Goal: Transaction & Acquisition: Download file/media

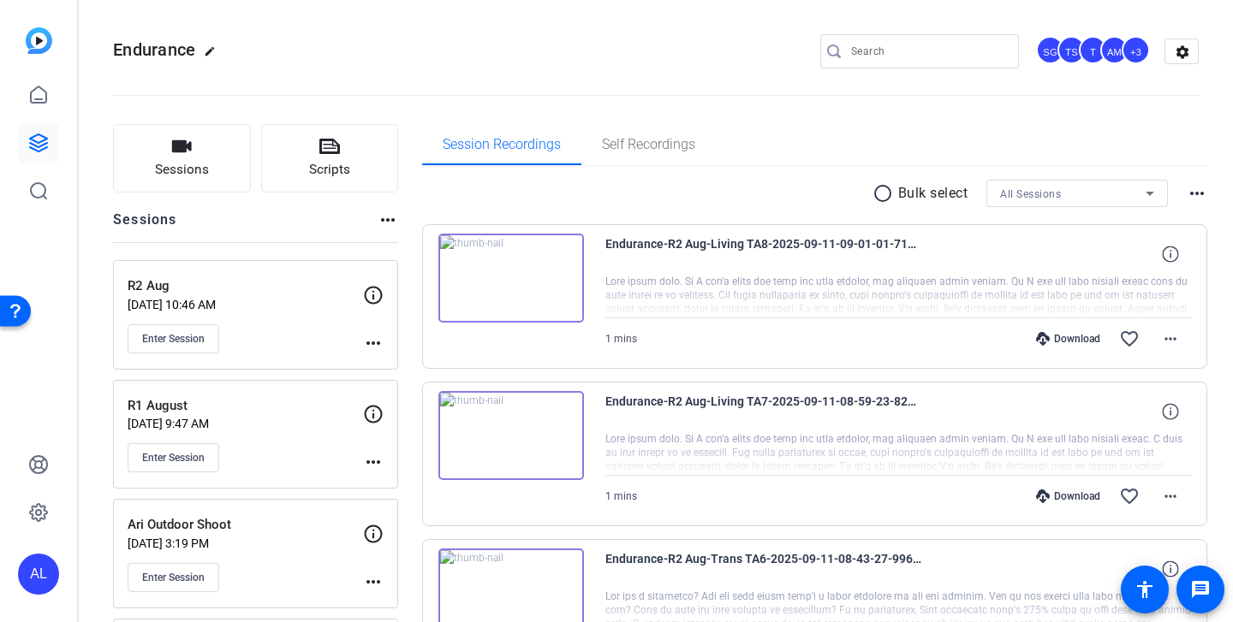
click at [921, 54] on input "Search" at bounding box center [928, 51] width 154 height 21
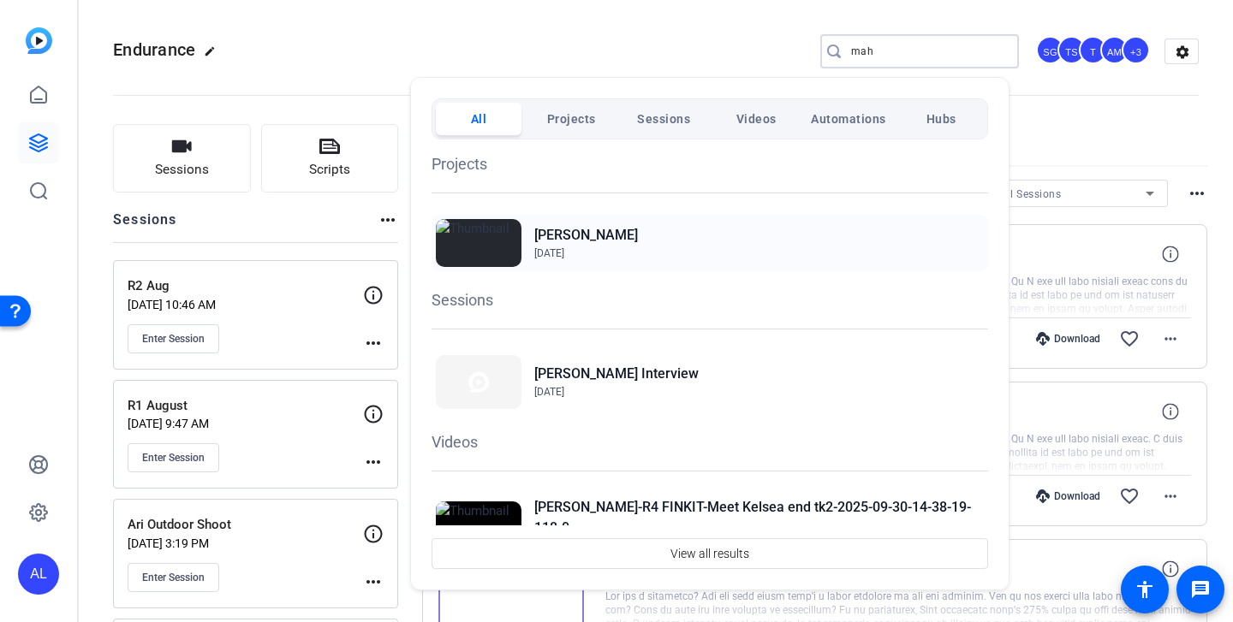
type input "mah"
click at [489, 241] on img at bounding box center [479, 243] width 86 height 48
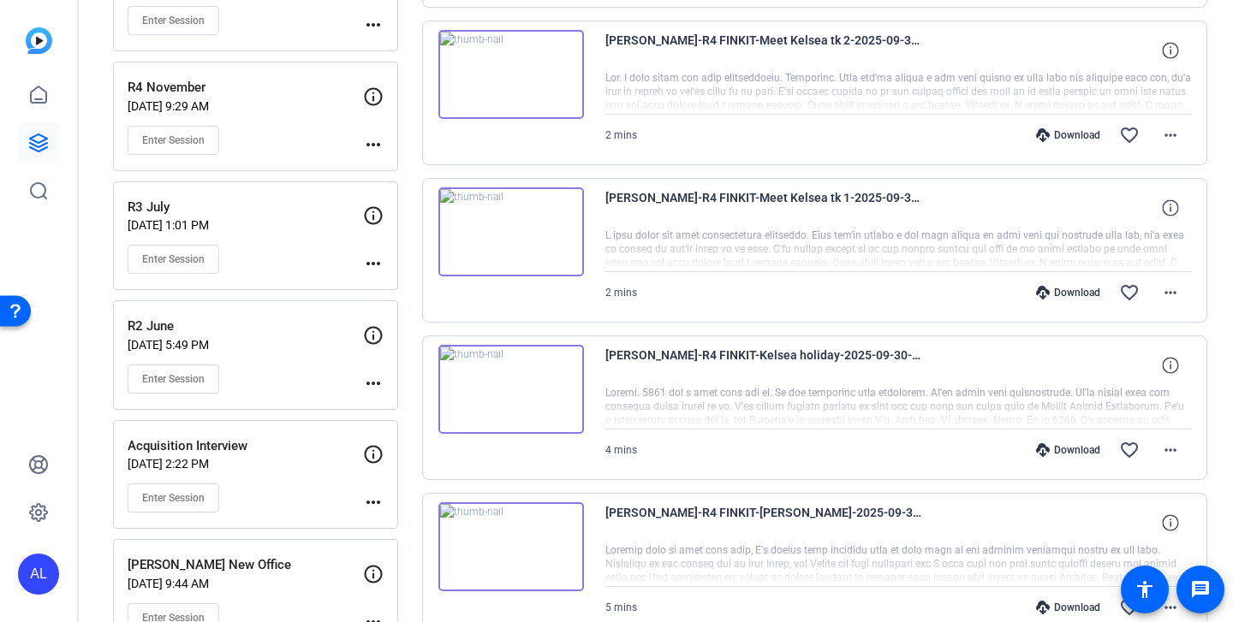
scroll to position [701, 0]
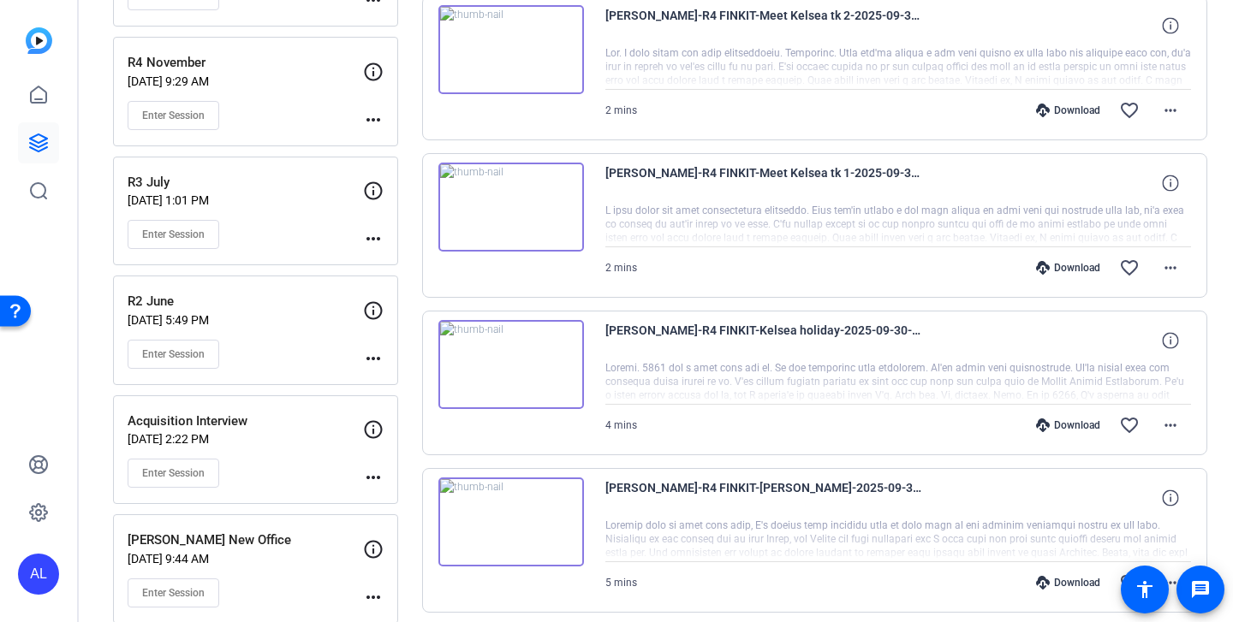
click at [1056, 423] on div "Download" at bounding box center [1067, 426] width 81 height 14
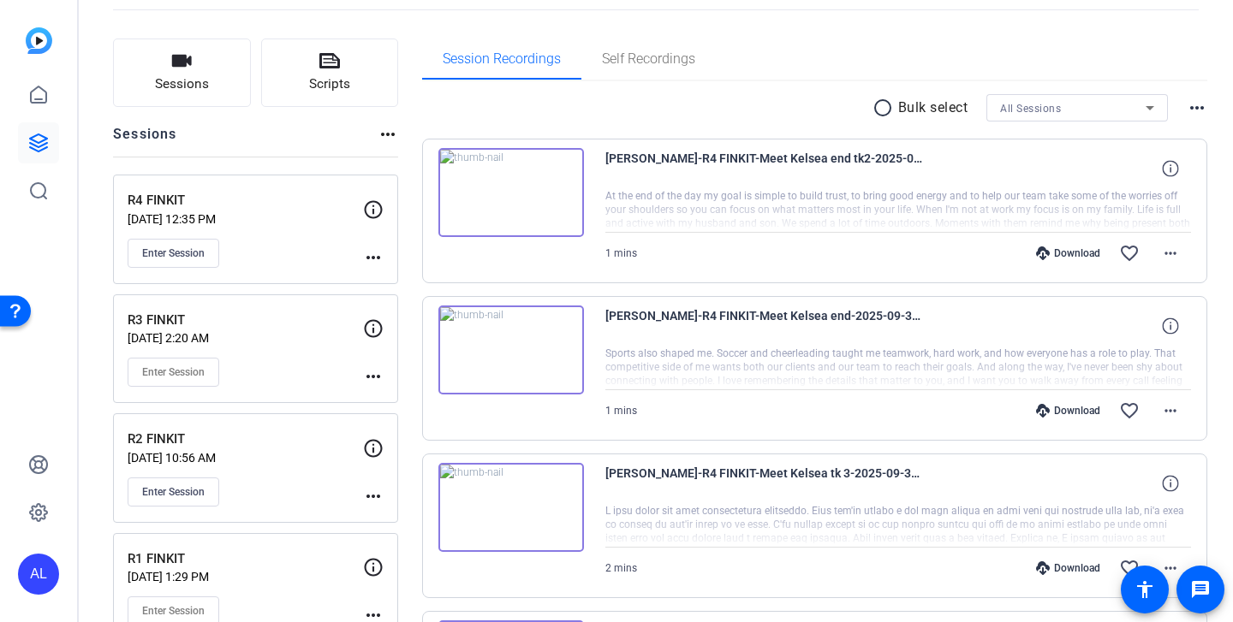
scroll to position [0, 0]
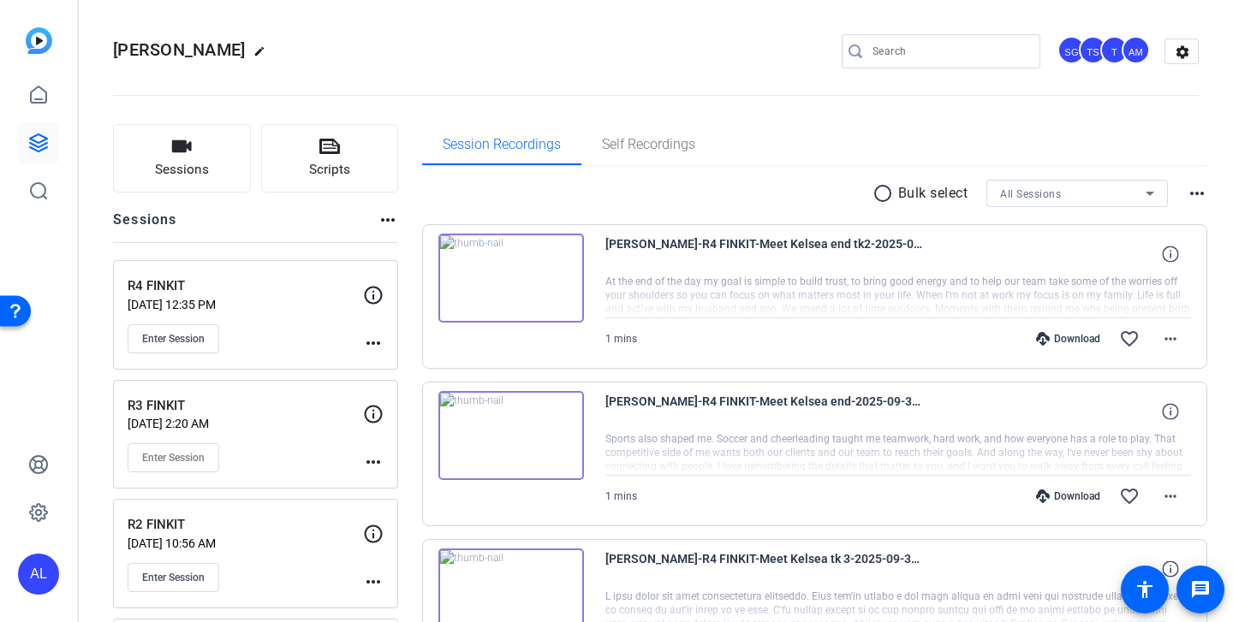
click at [881, 195] on mat-icon "radio_button_unchecked" at bounding box center [885, 193] width 26 height 21
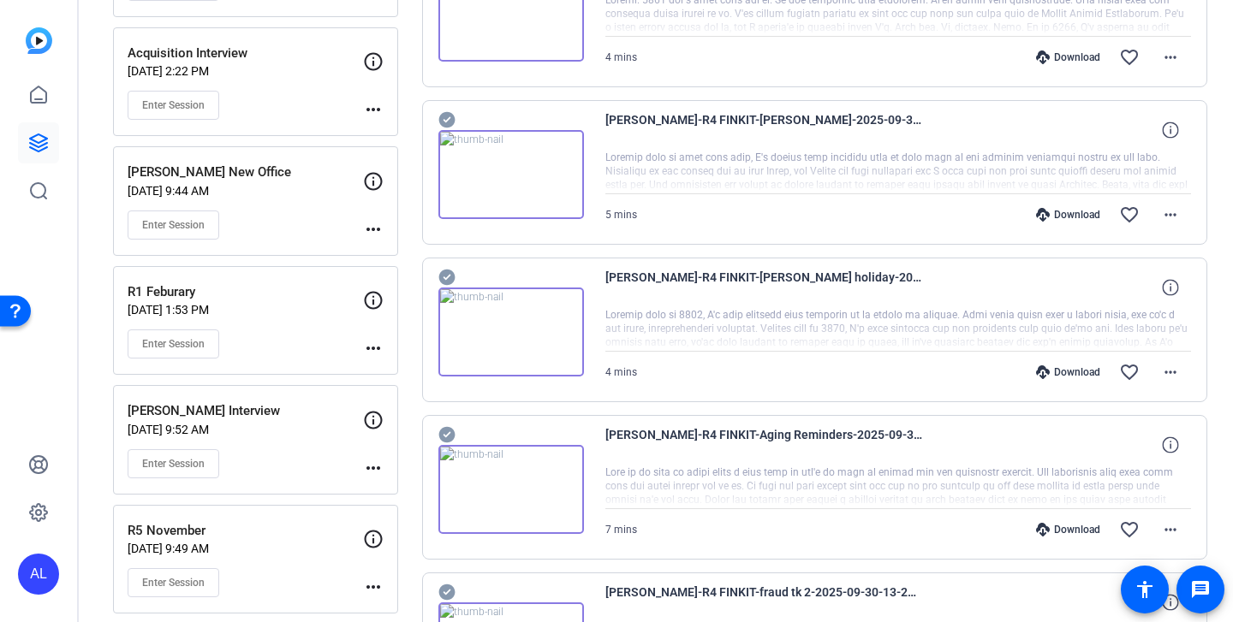
scroll to position [959, 0]
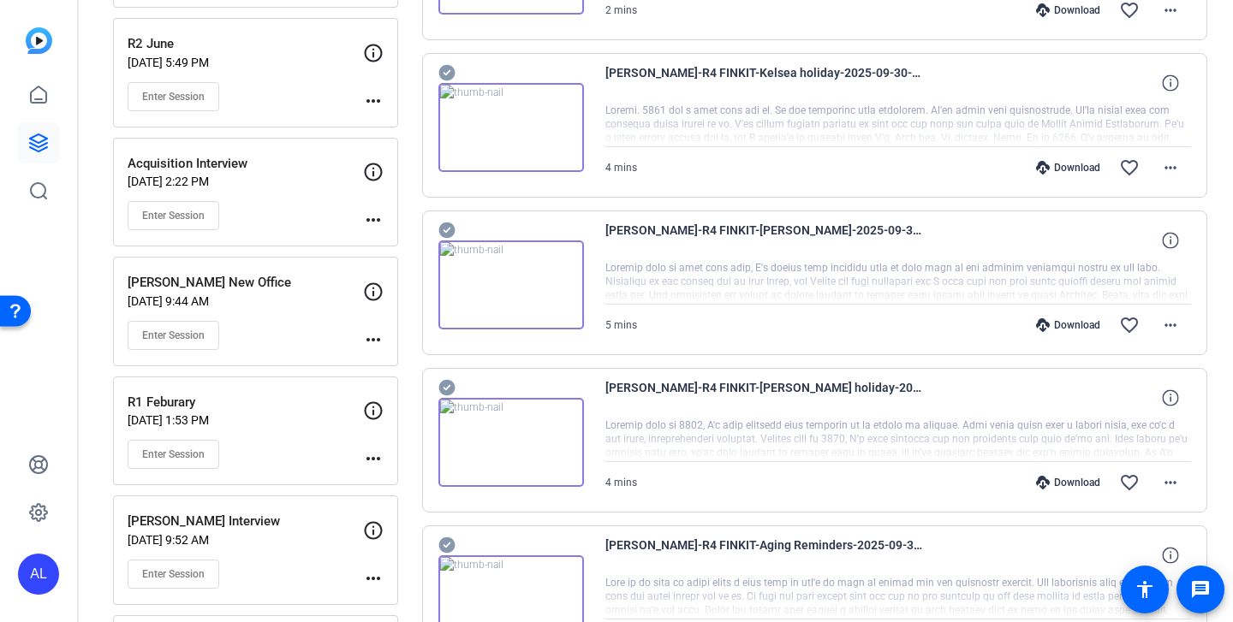
click at [447, 227] on icon at bounding box center [446, 231] width 16 height 16
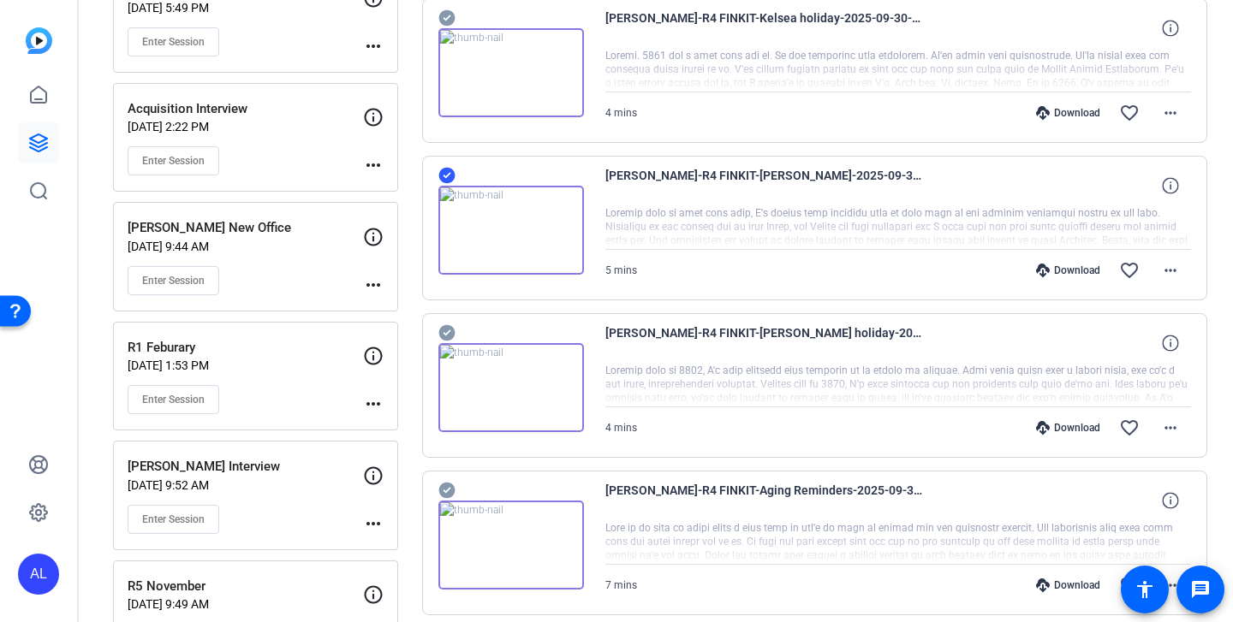
scroll to position [1043, 0]
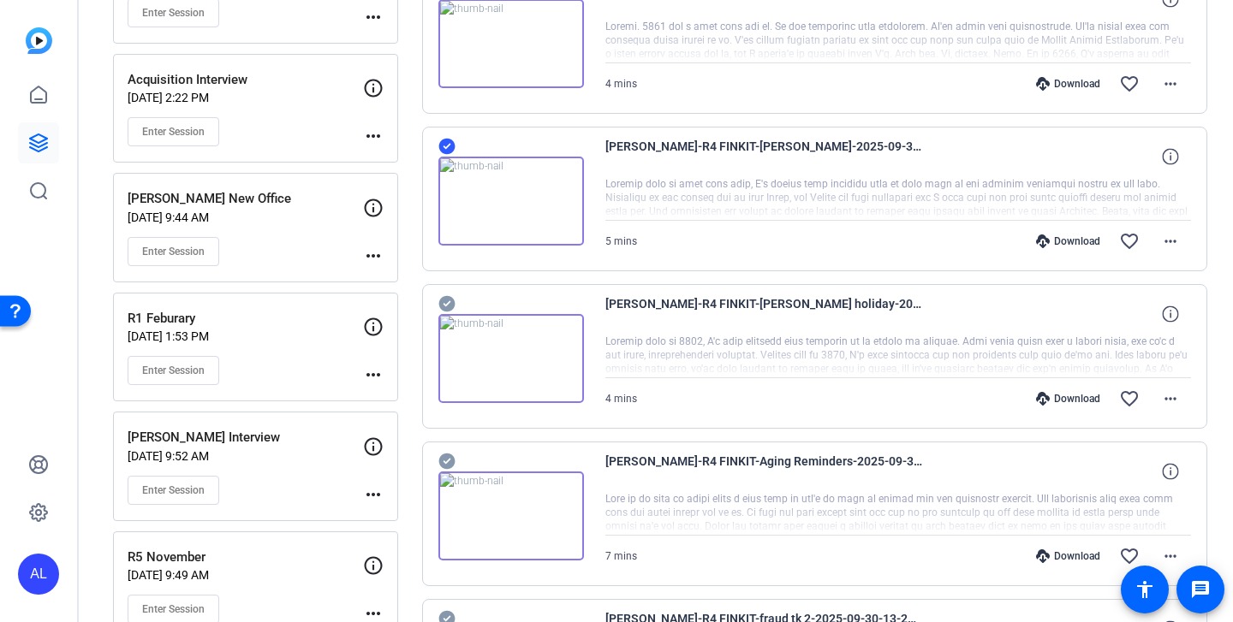
click at [447, 298] on icon at bounding box center [446, 304] width 16 height 16
click at [443, 451] on icon at bounding box center [446, 461] width 17 height 21
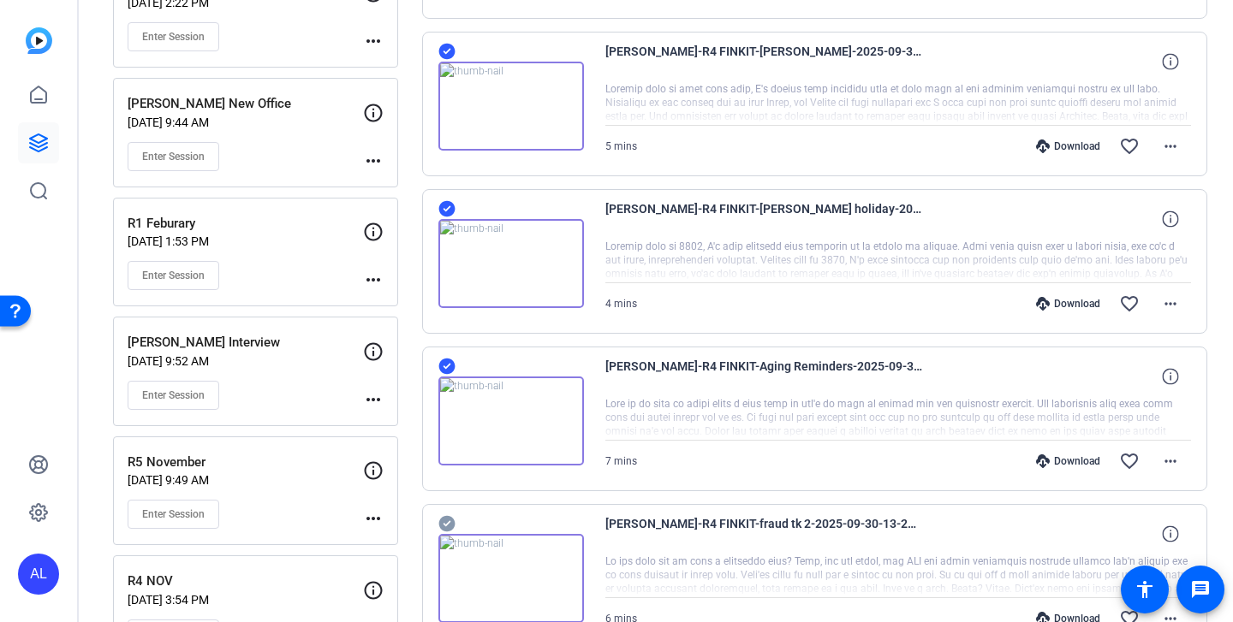
click at [442, 515] on icon at bounding box center [446, 524] width 17 height 21
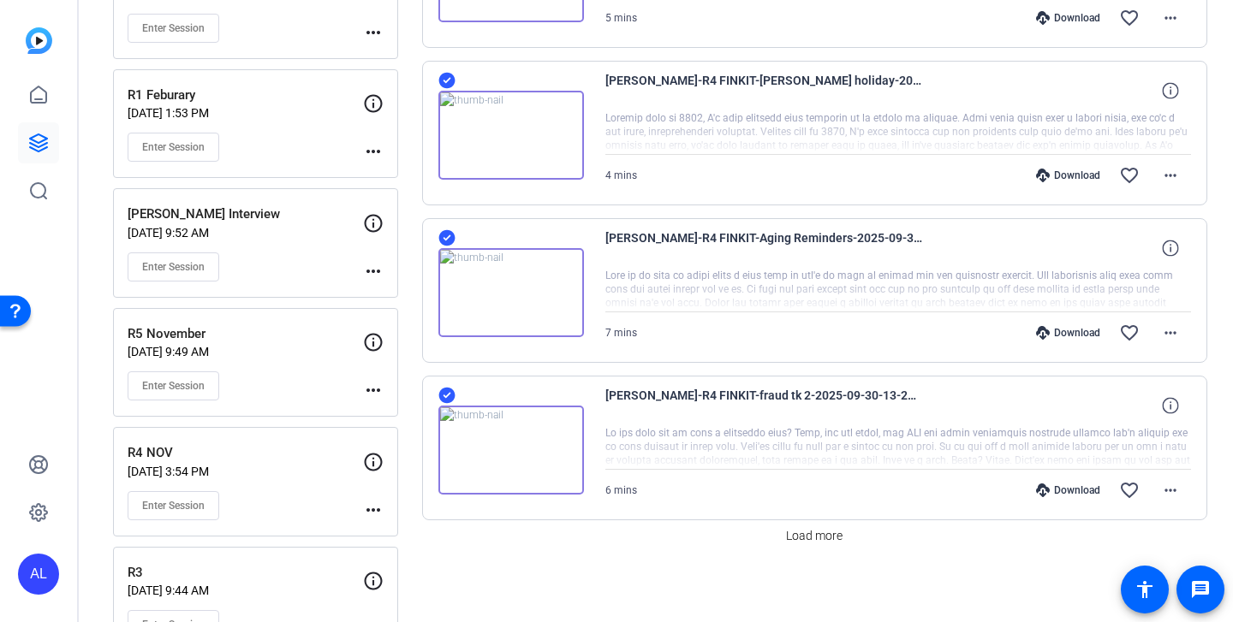
scroll to position [1315, 0]
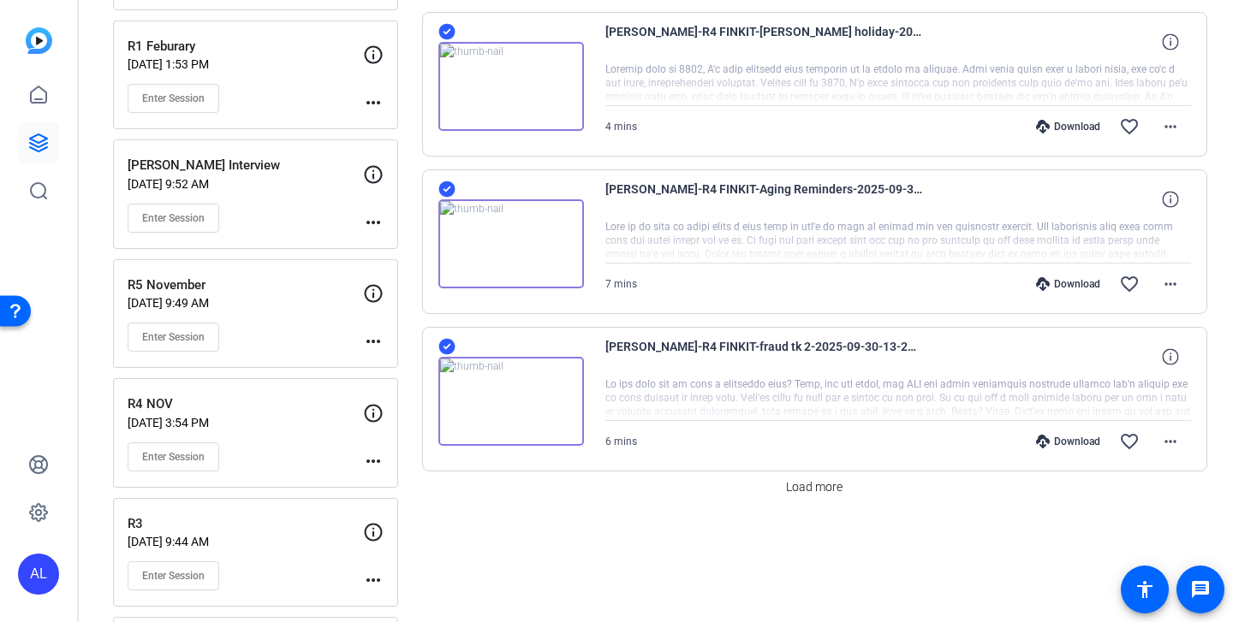
click at [845, 499] on div "Load more" at bounding box center [815, 487] width 786 height 31
click at [830, 498] on span at bounding box center [814, 487] width 70 height 41
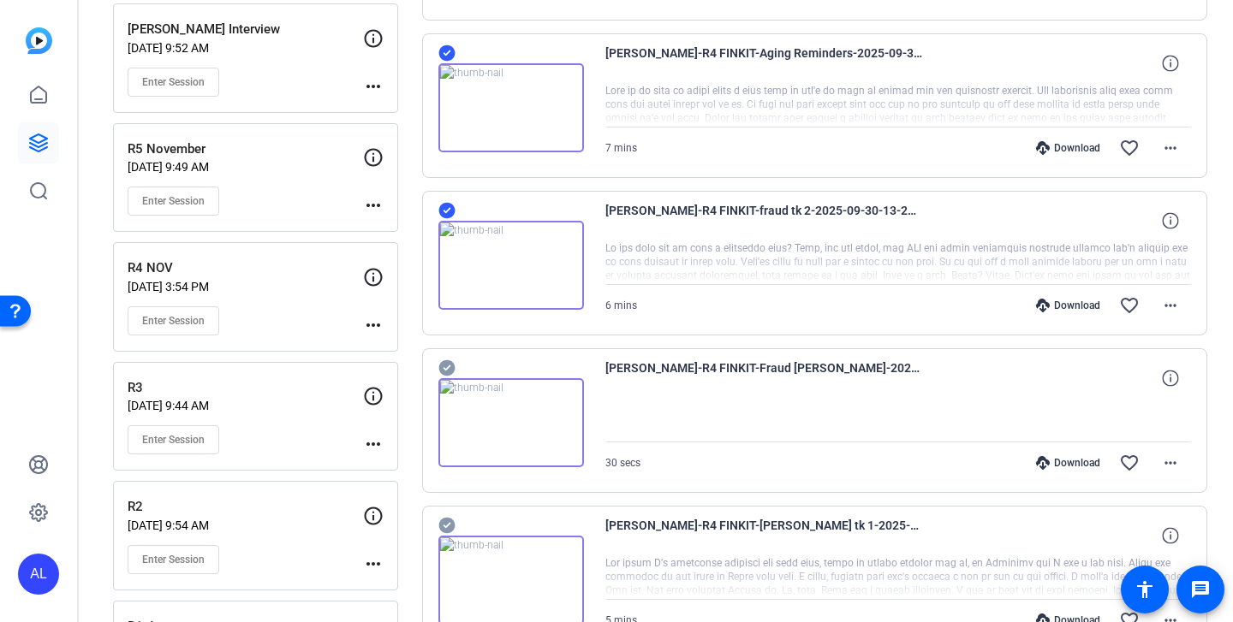
scroll to position [1492, 0]
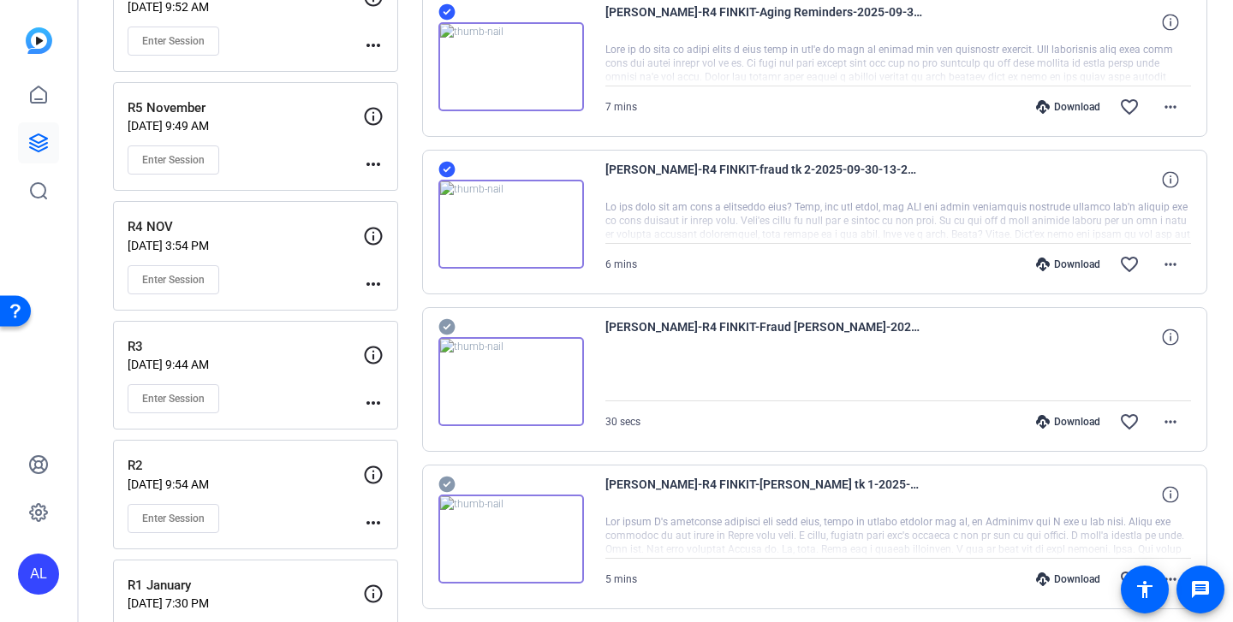
click at [443, 321] on icon at bounding box center [446, 327] width 16 height 16
click at [445, 485] on icon at bounding box center [446, 484] width 17 height 21
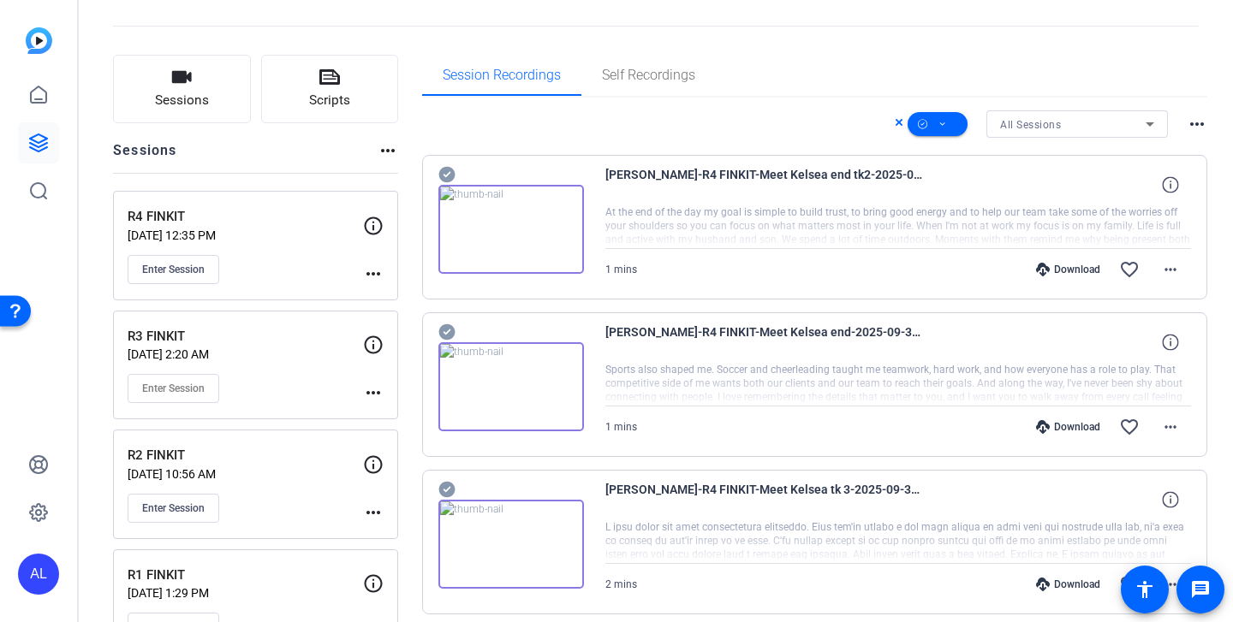
scroll to position [0, 0]
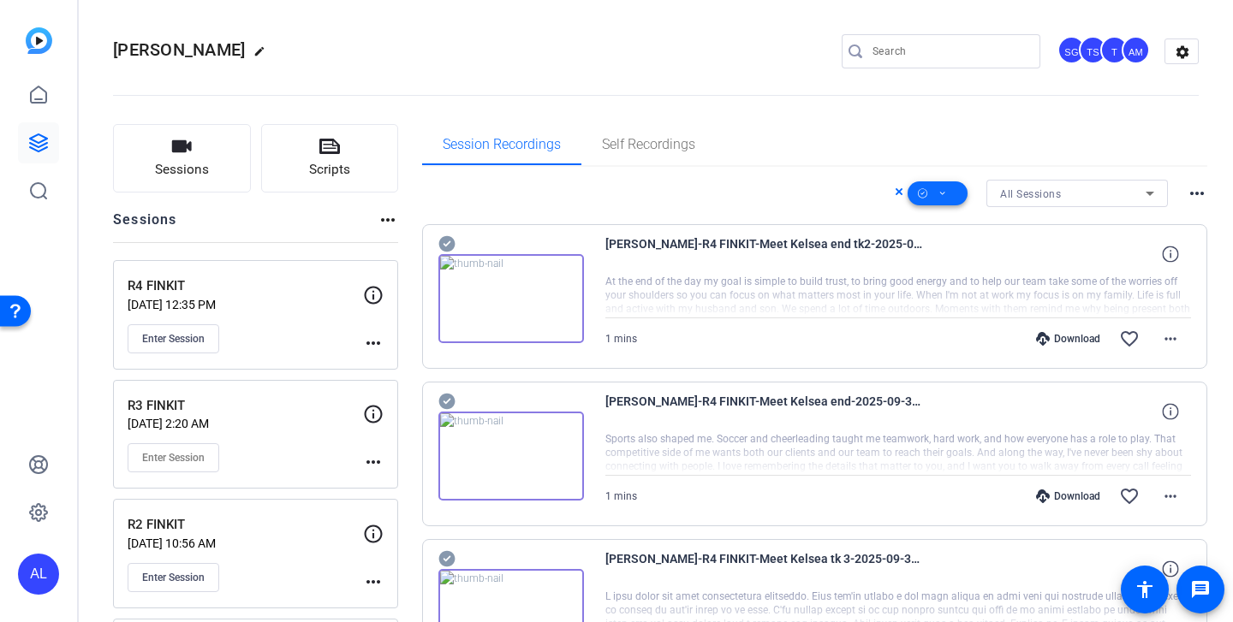
click at [941, 187] on span at bounding box center [937, 193] width 60 height 41
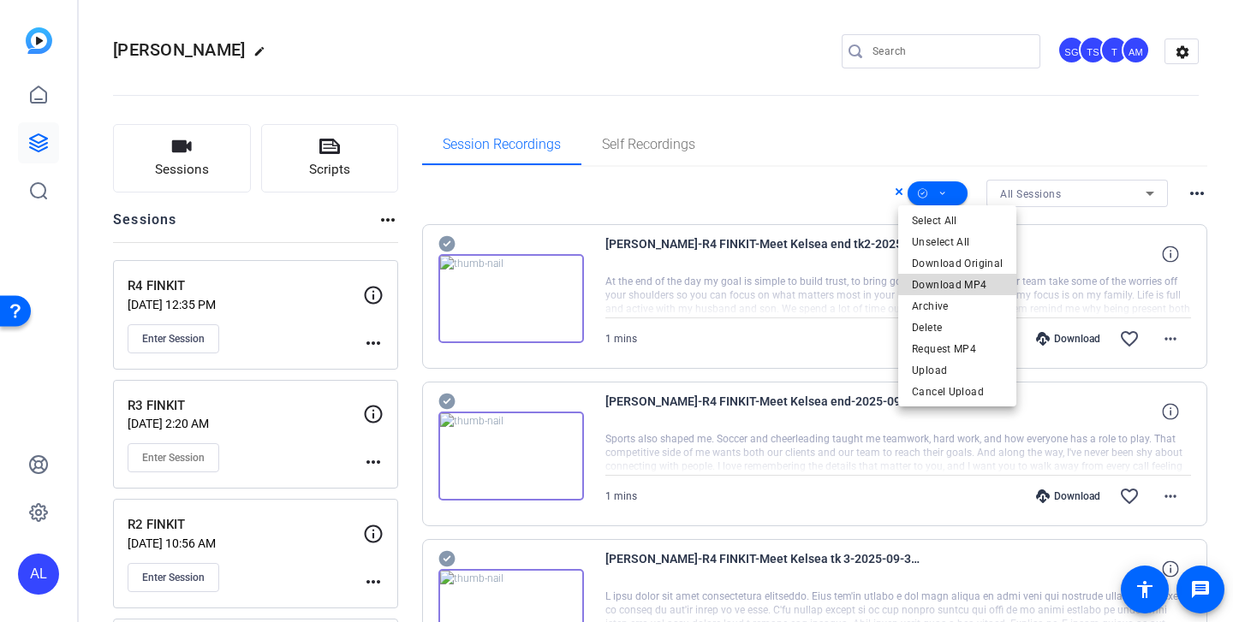
click at [965, 283] on span "Download MP4" at bounding box center [957, 285] width 91 height 21
